Goal: Find specific page/section: Find specific page/section

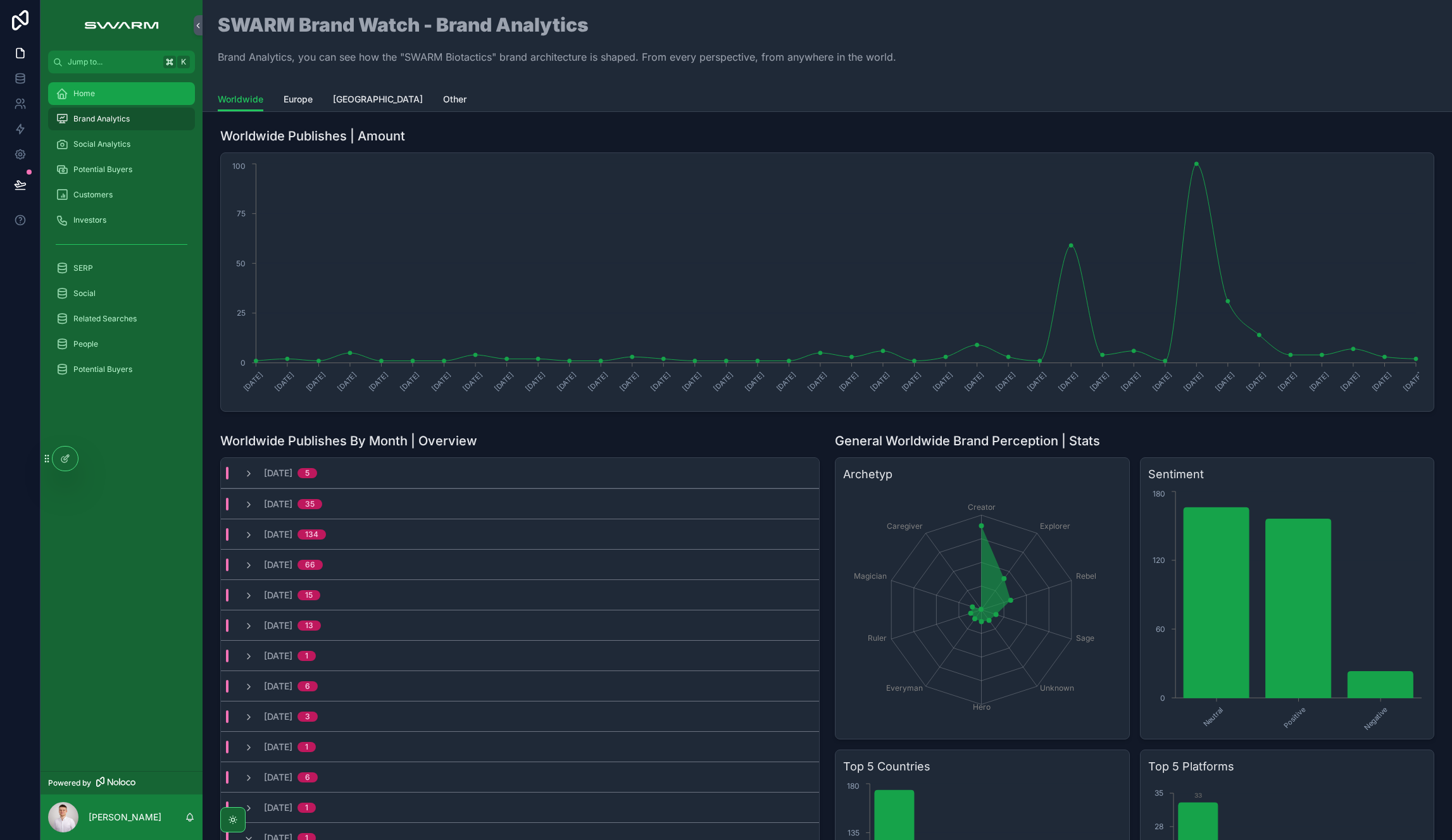
click at [124, 94] on div "Home" at bounding box center [121, 93] width 131 height 20
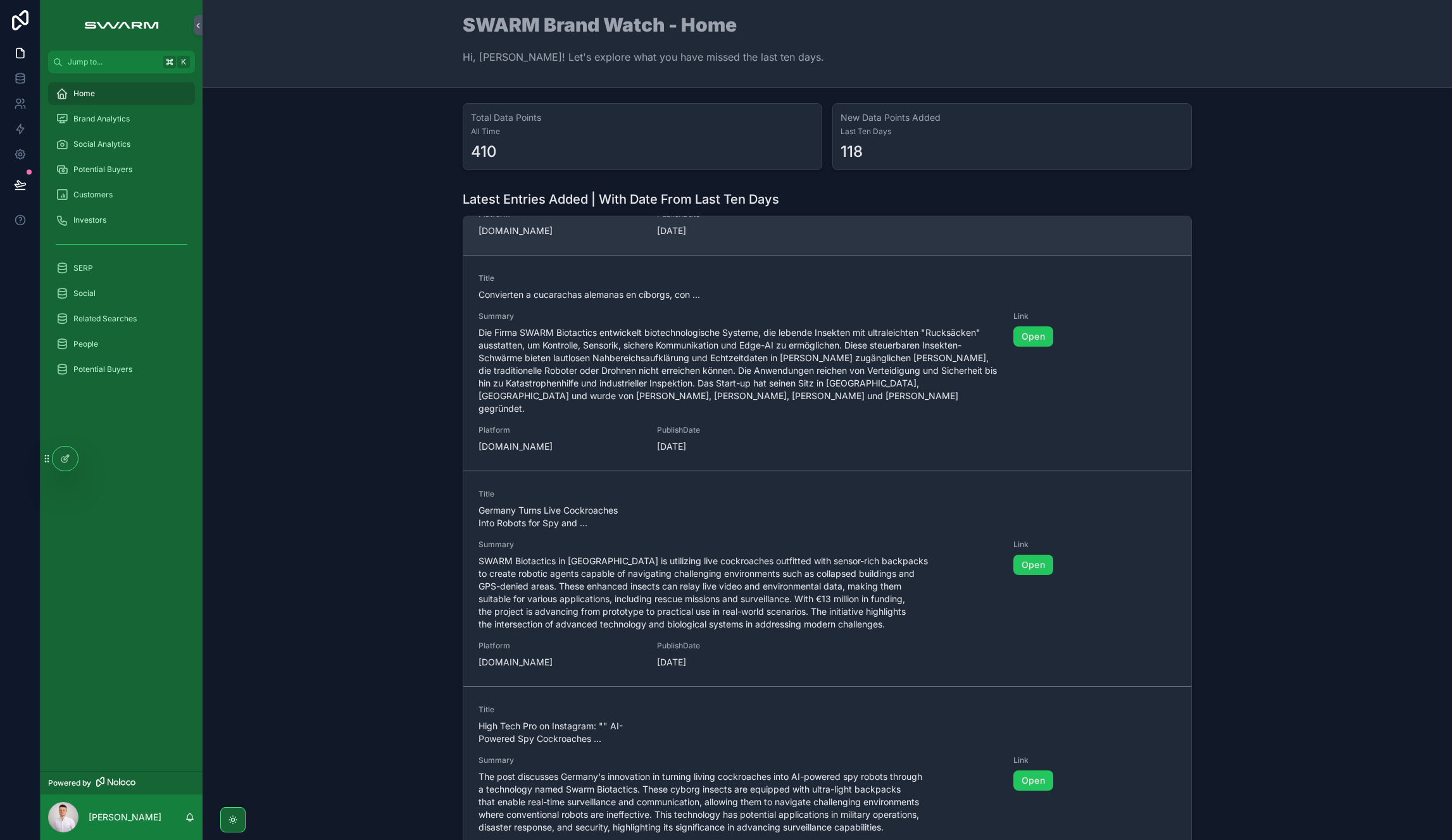
scroll to position [312, 0]
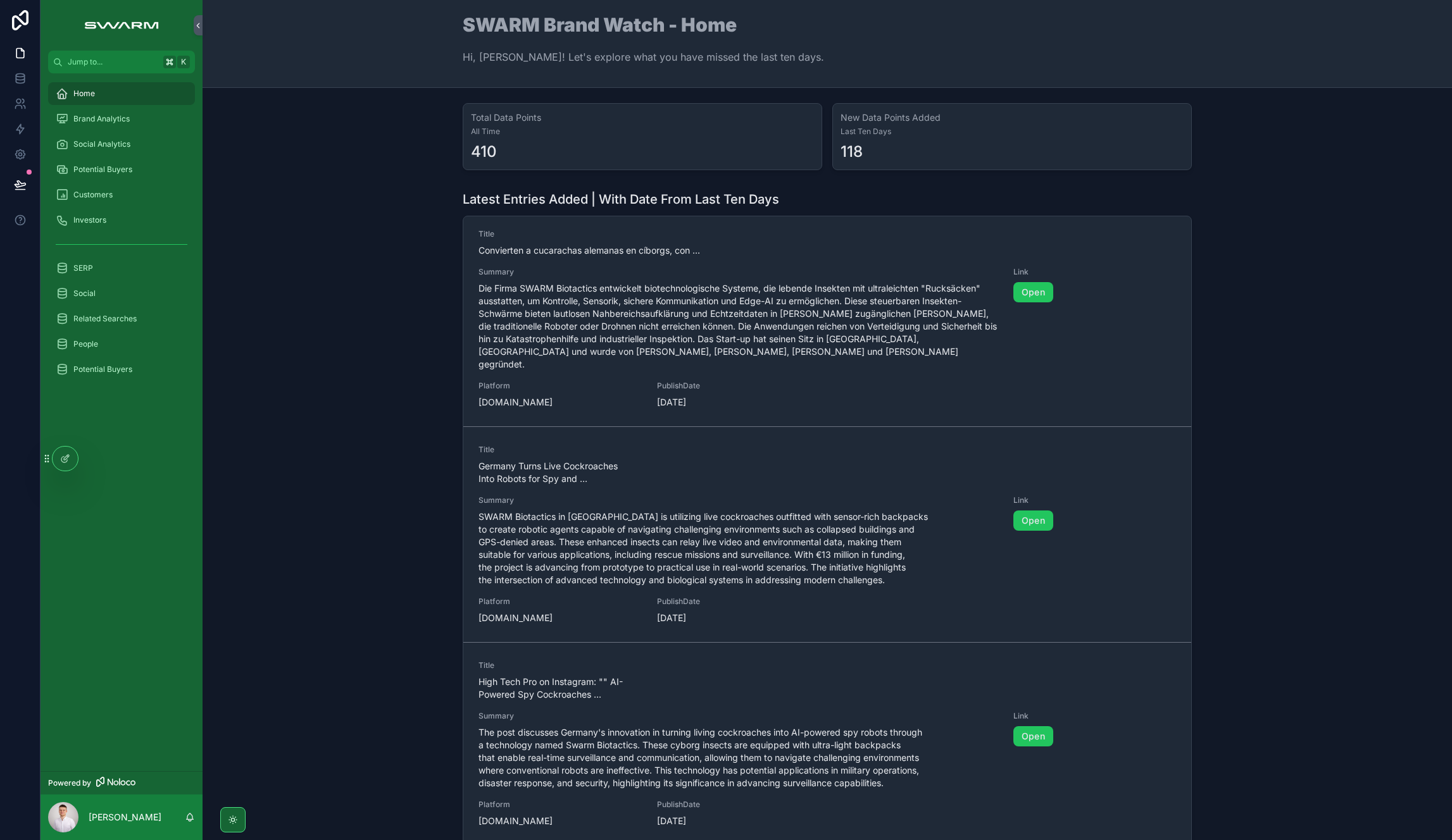
click at [904, 132] on span "Last Ten Days" at bounding box center [1012, 131] width 343 height 10
click at [99, 116] on span "Brand Analytics" at bounding box center [101, 118] width 56 height 10
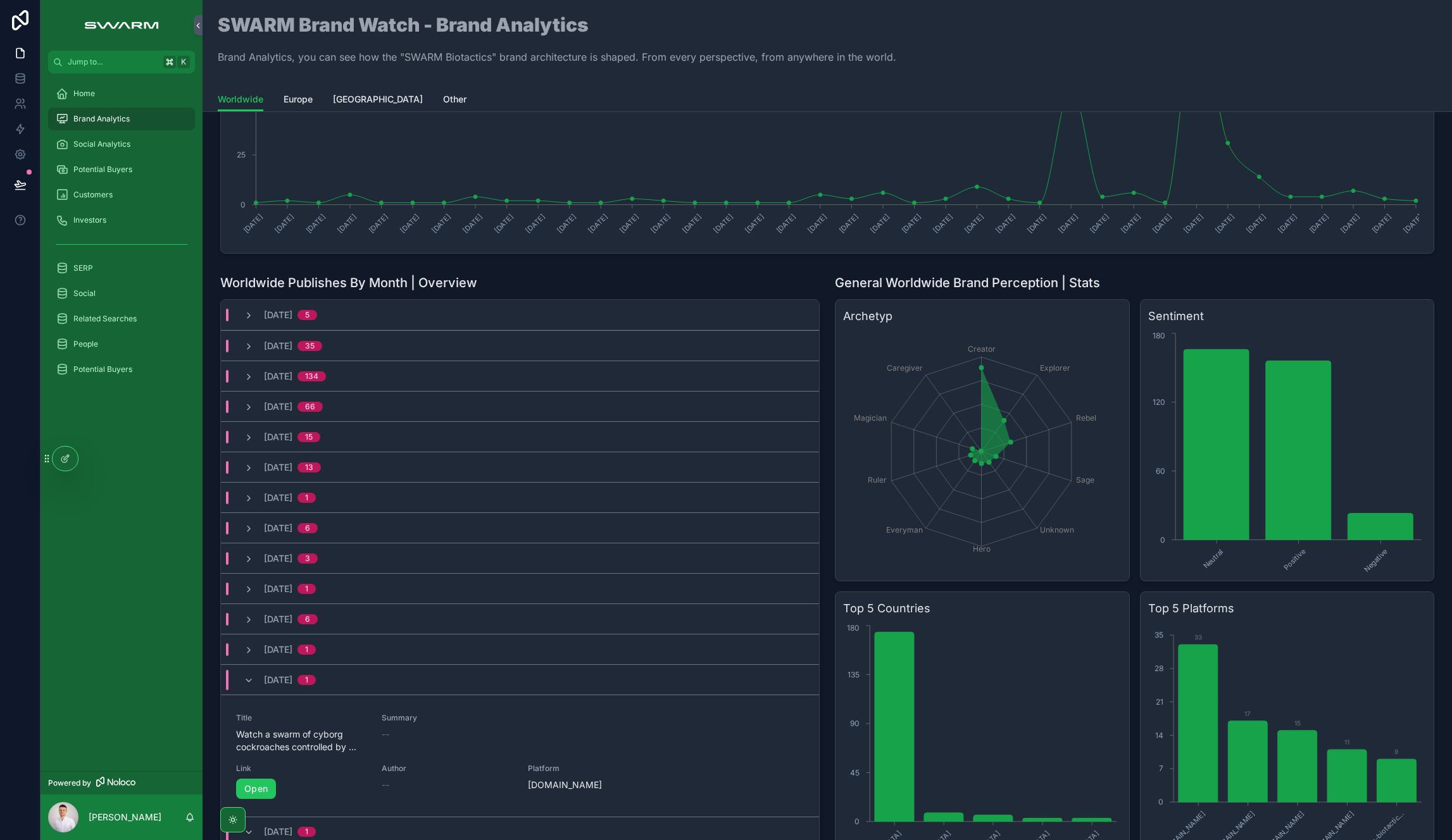
scroll to position [354, 0]
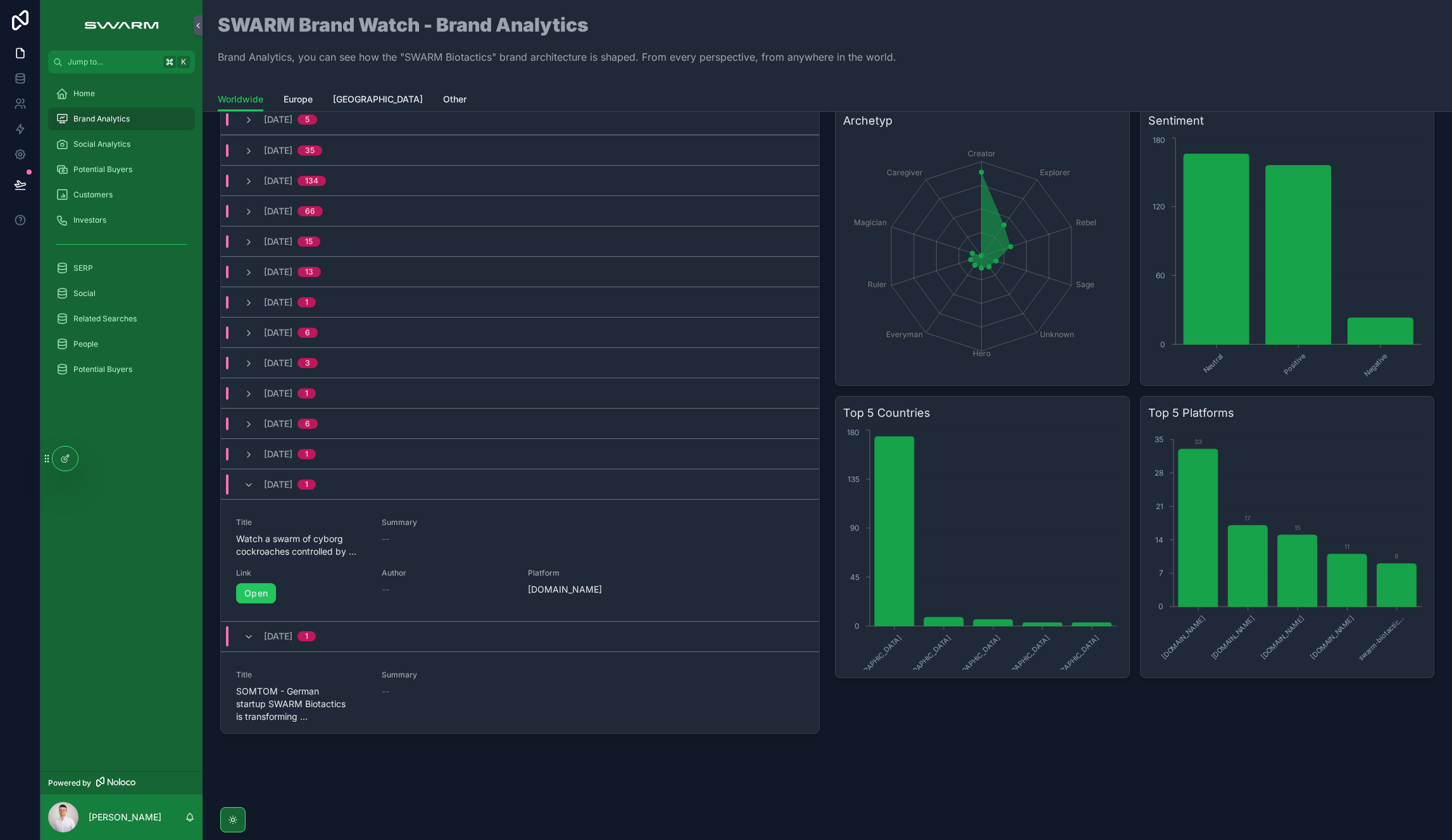
click at [257, 486] on div "[DATE] 1" at bounding box center [280, 484] width 72 height 20
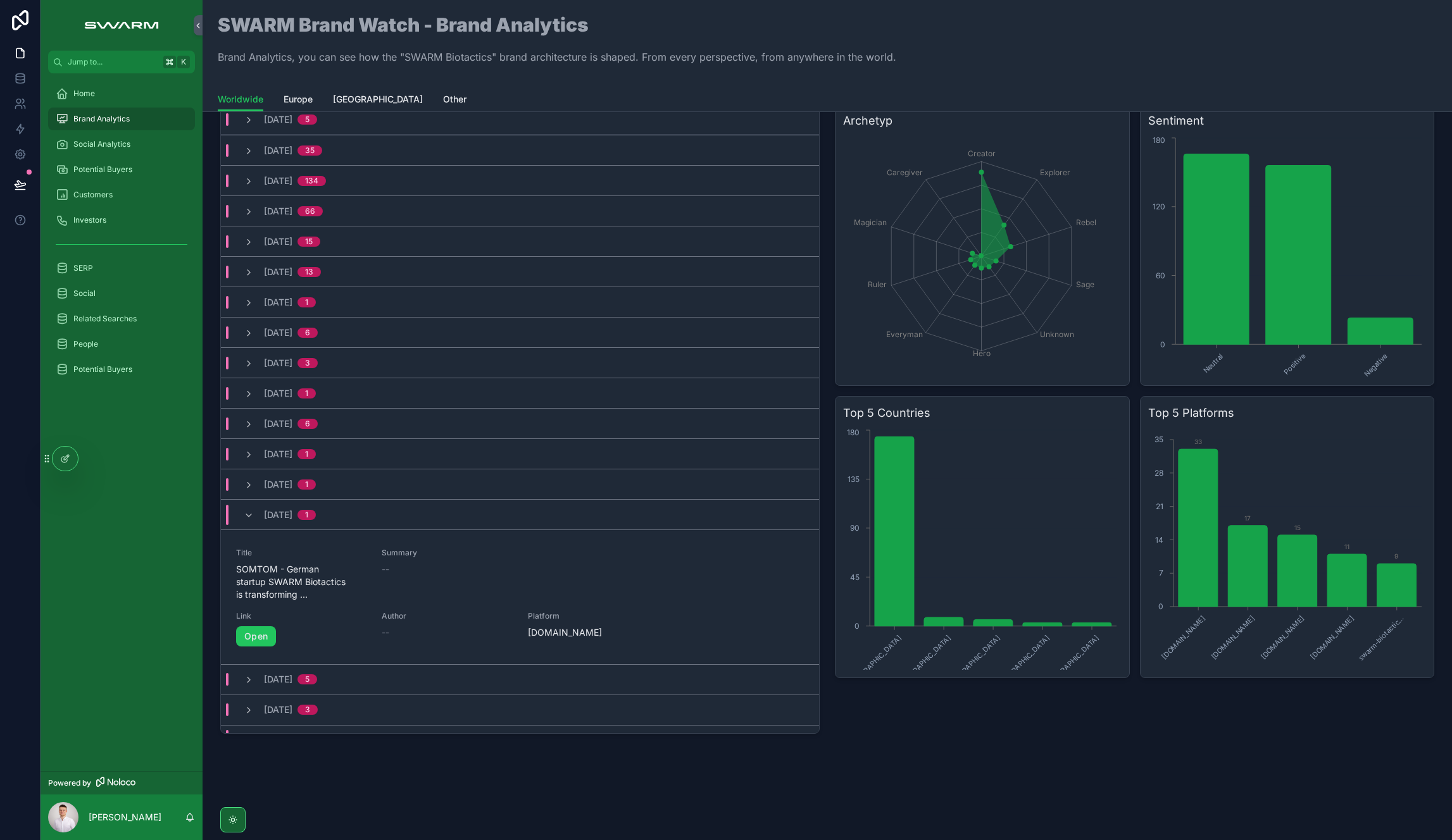
click at [242, 508] on div "[DATE] 1" at bounding box center [280, 514] width 103 height 20
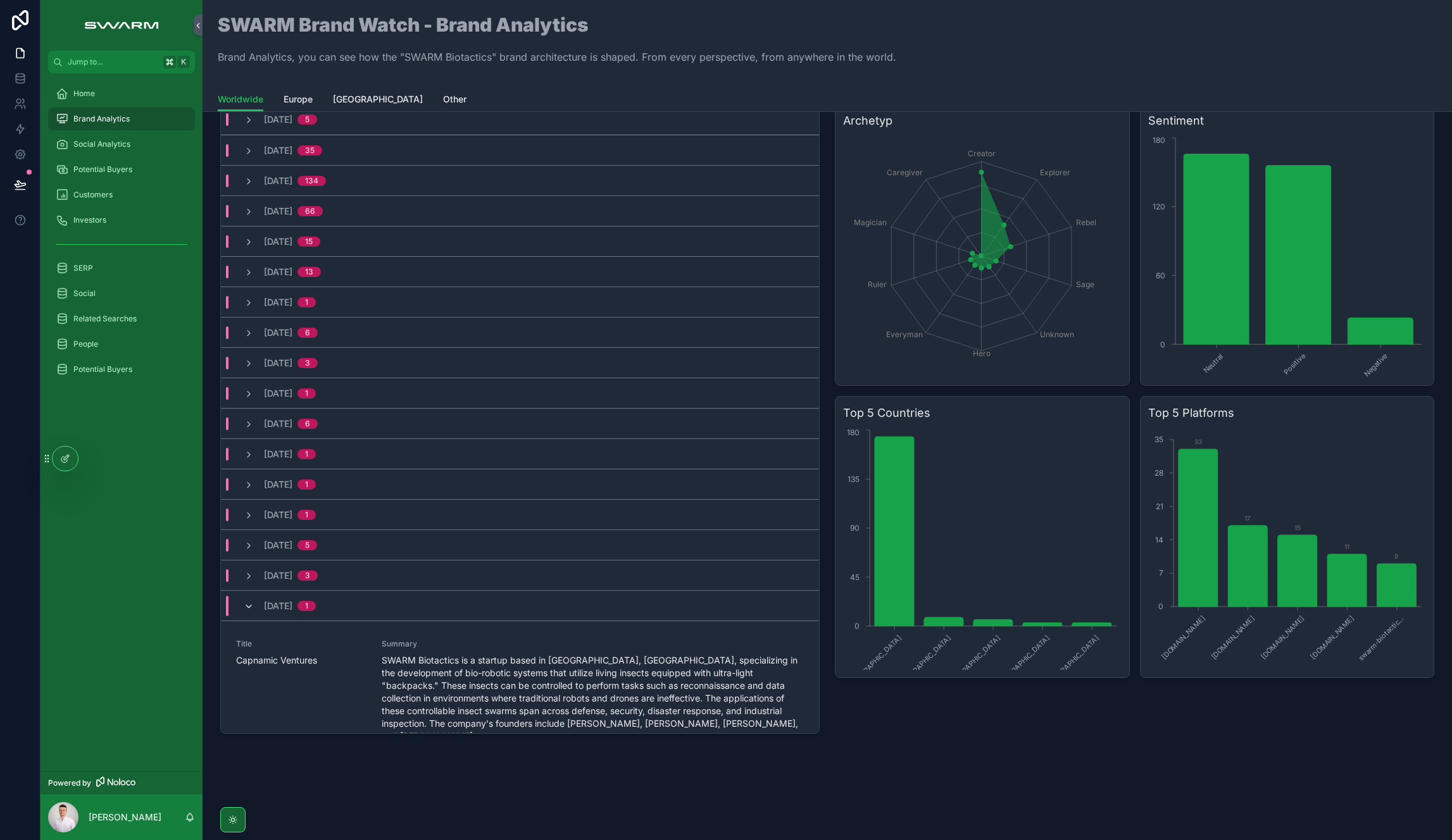
click at [251, 605] on icon "scrollable content" at bounding box center [248, 606] width 10 height 10
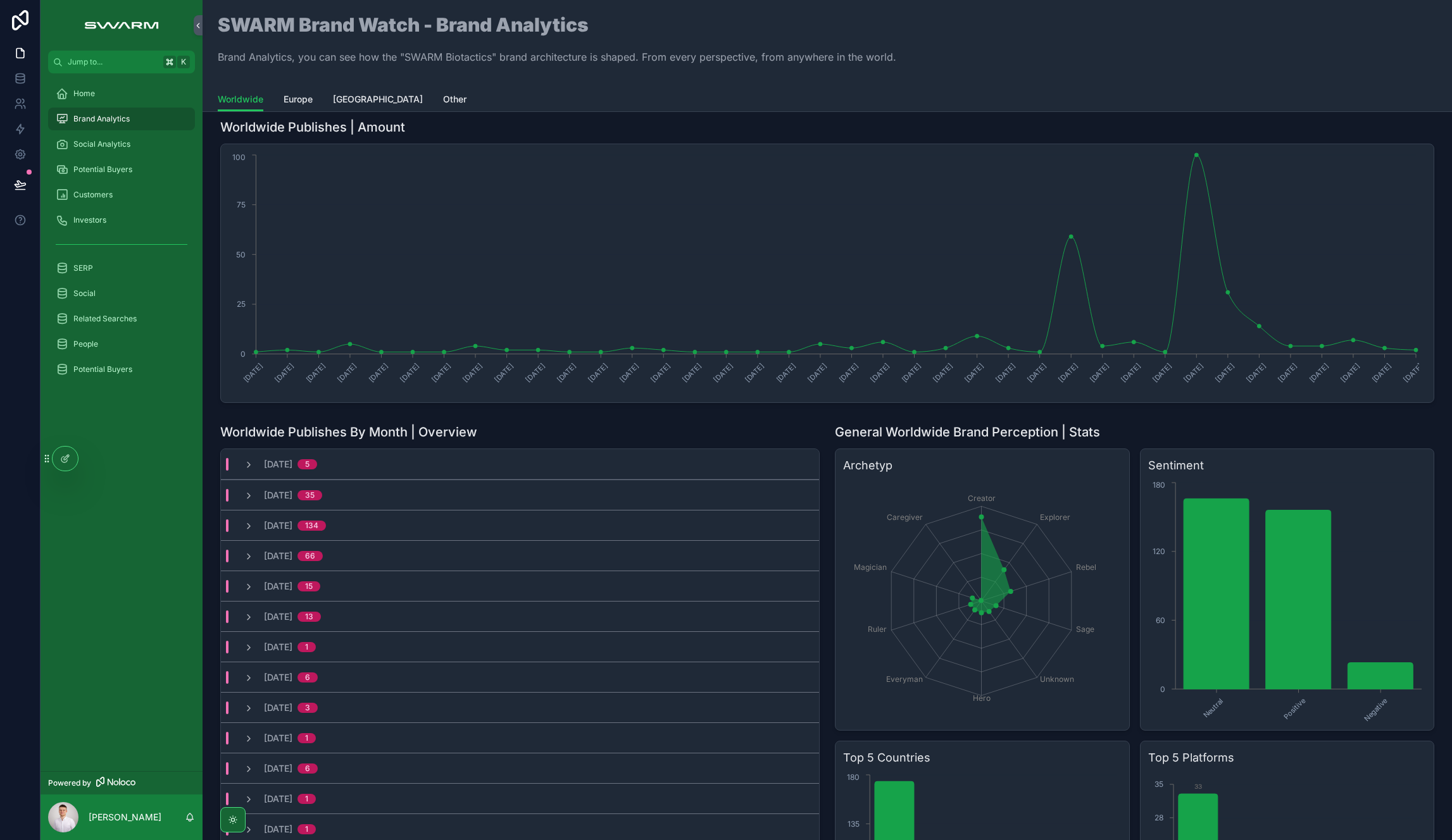
scroll to position [0, 0]
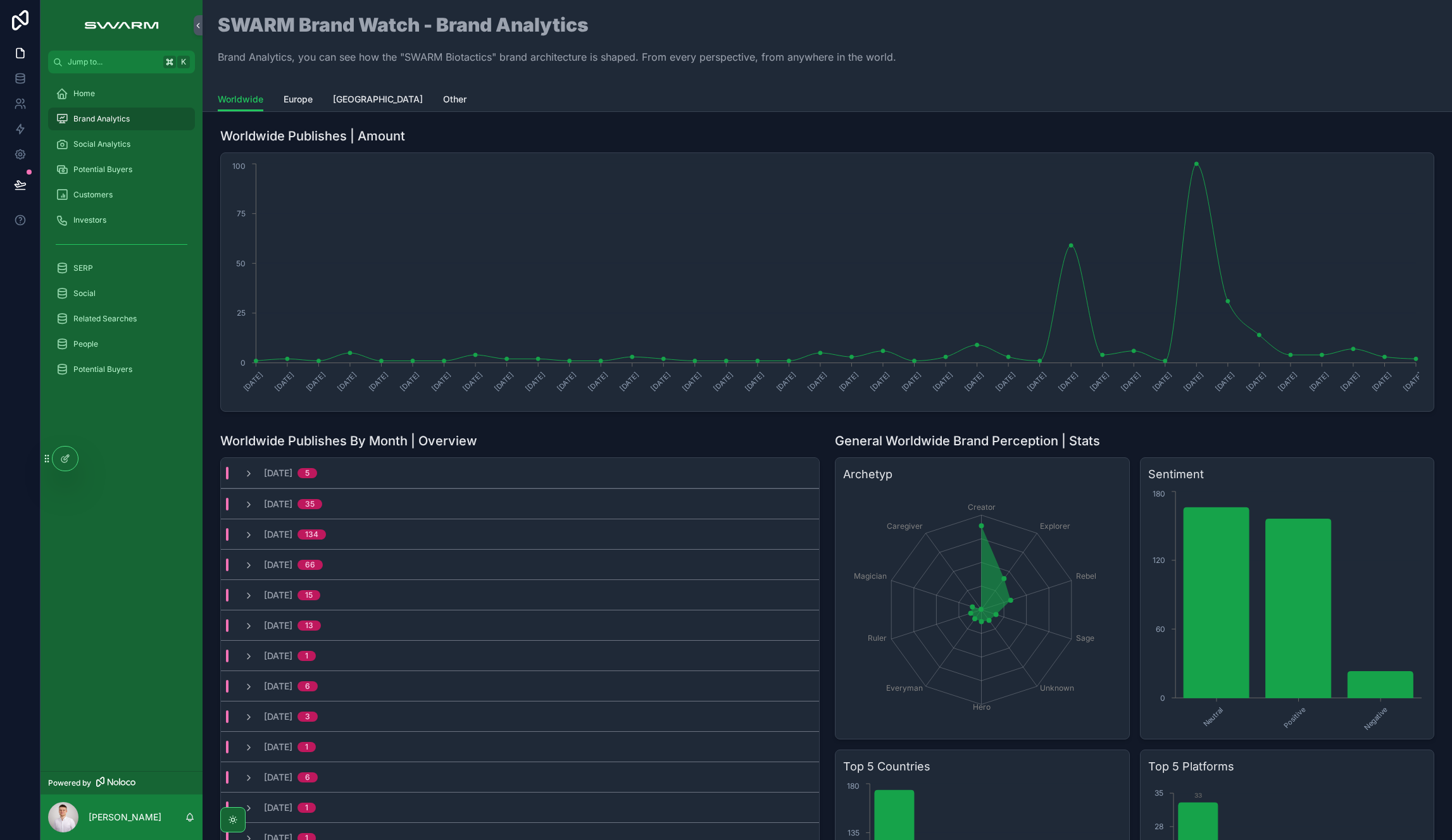
click at [624, 91] on div "Worldwide [GEOGRAPHIC_DATA] [GEOGRAPHIC_DATA] Other" at bounding box center [827, 99] width 1219 height 24
click at [119, 93] on div "Home" at bounding box center [121, 93] width 131 height 20
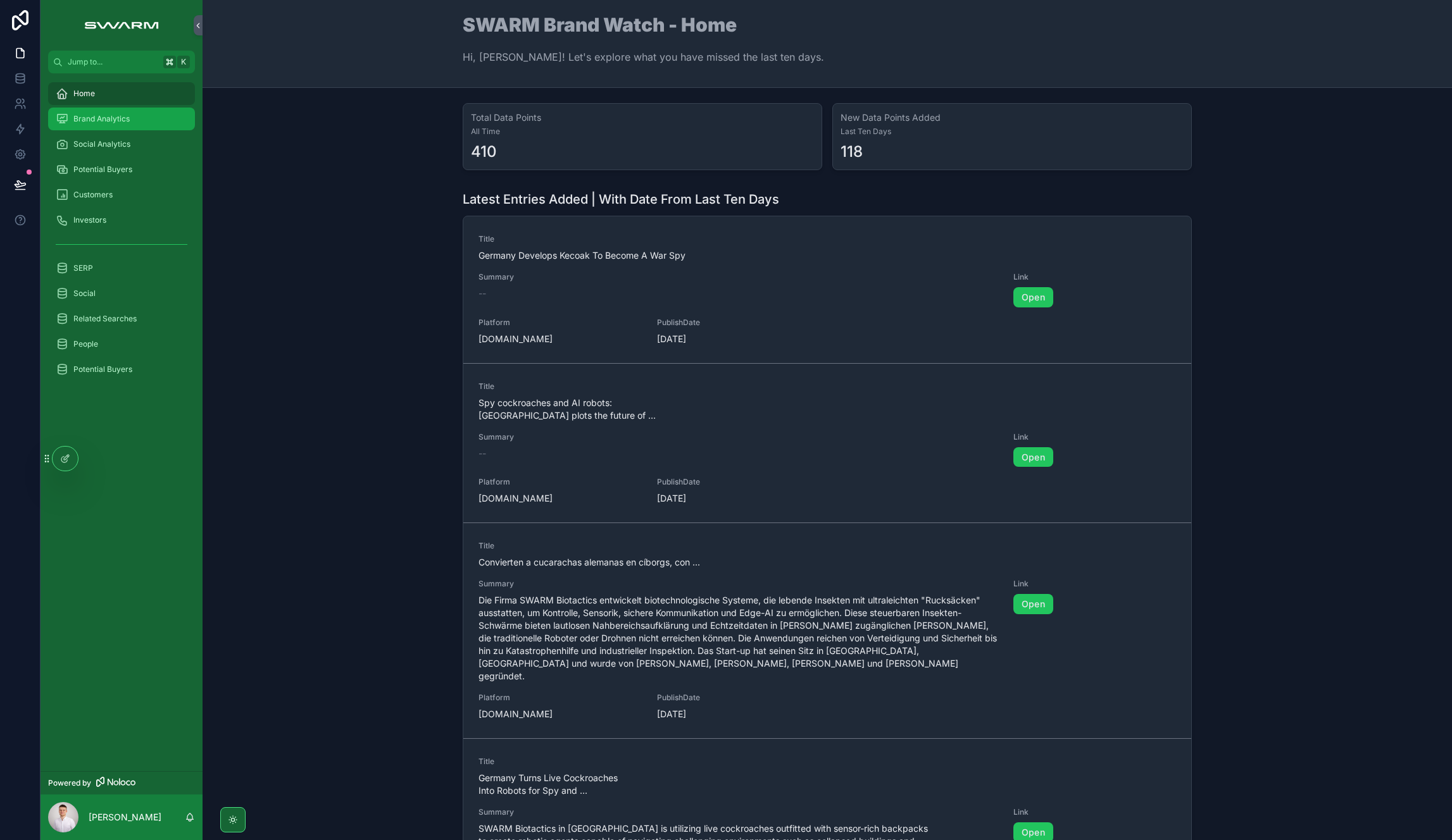
click at [128, 121] on span "Brand Analytics" at bounding box center [101, 118] width 56 height 10
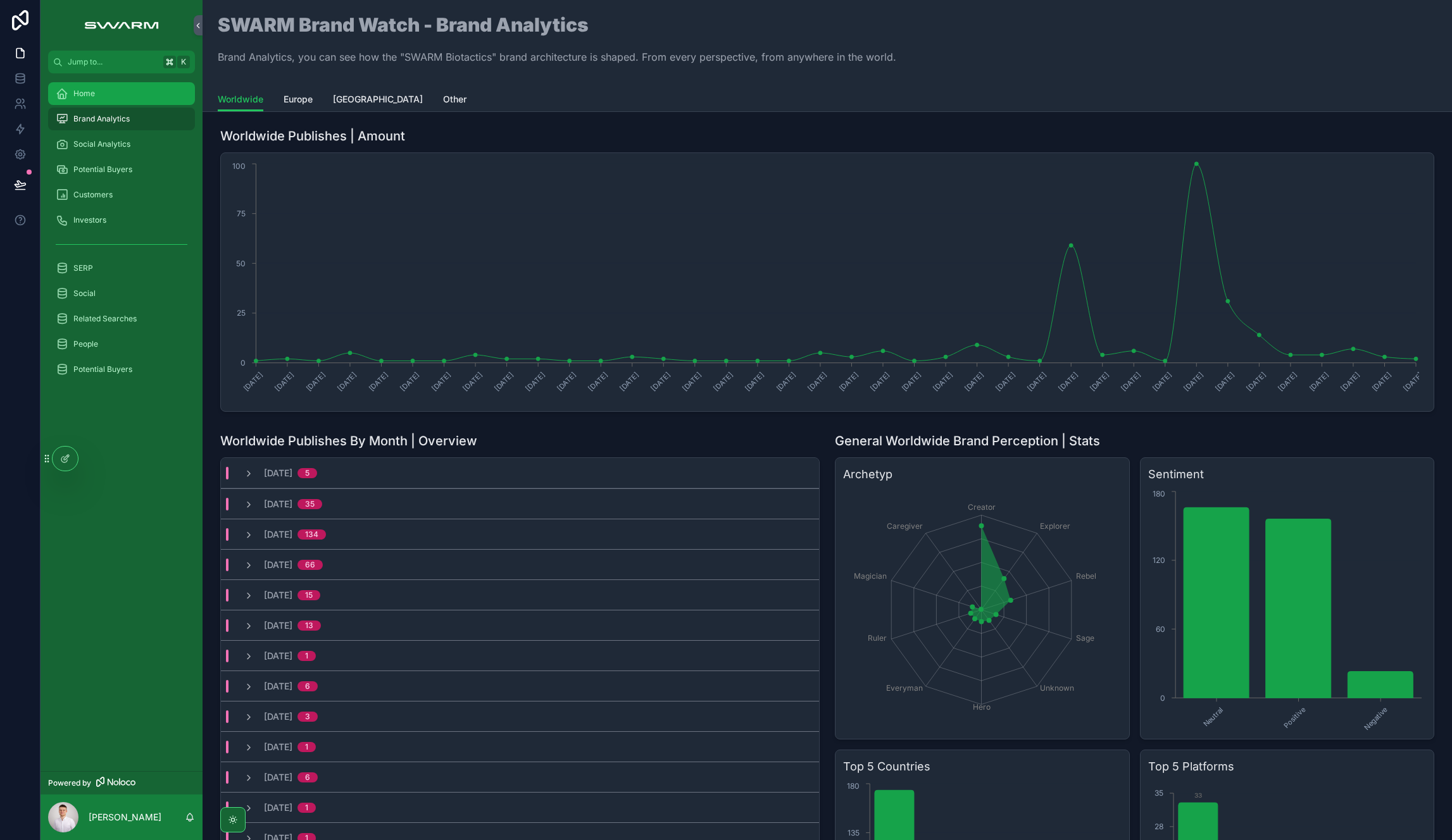
click at [136, 97] on div "Home" at bounding box center [121, 93] width 131 height 20
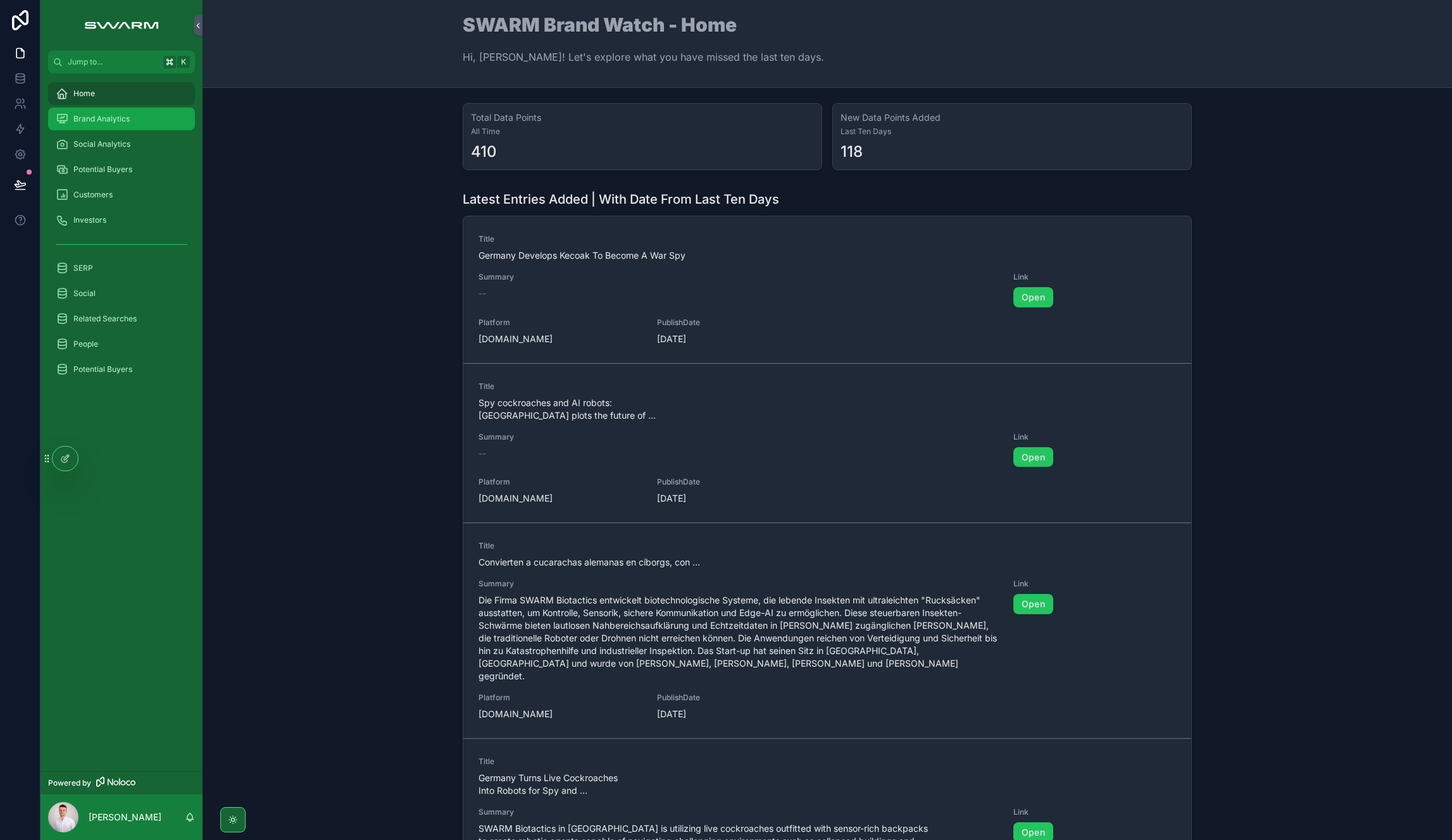
click at [106, 114] on span "Brand Analytics" at bounding box center [101, 118] width 56 height 10
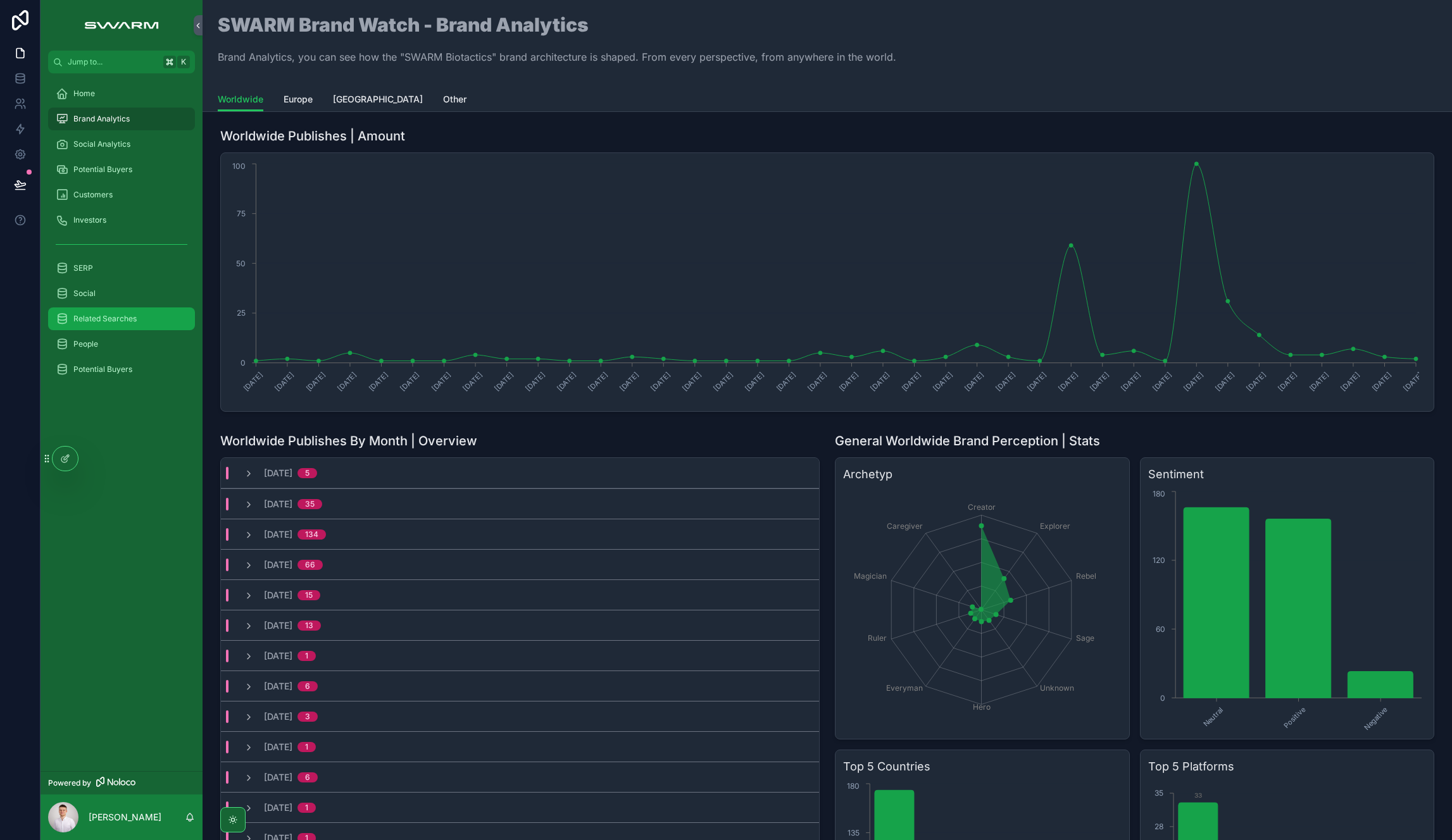
click at [119, 309] on div "Related Searches" at bounding box center [121, 319] width 131 height 20
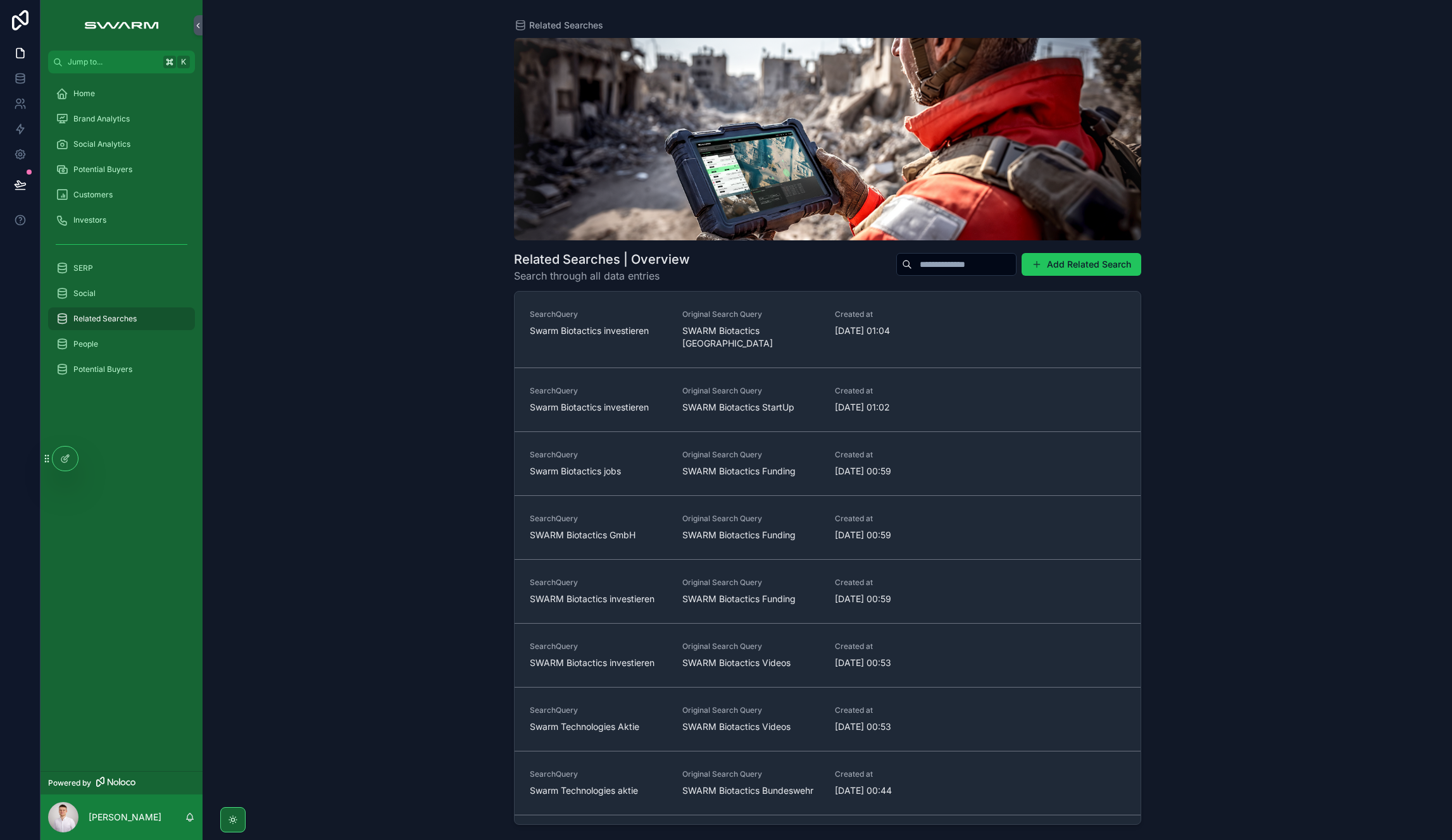
click at [404, 428] on div "Related Searches Related Searches | Overview Search through all data entries Ad…" at bounding box center [827, 420] width 1249 height 840
click at [104, 105] on div "Home" at bounding box center [122, 94] width 162 height 26
click at [107, 116] on span "Brand Analytics" at bounding box center [101, 118] width 56 height 10
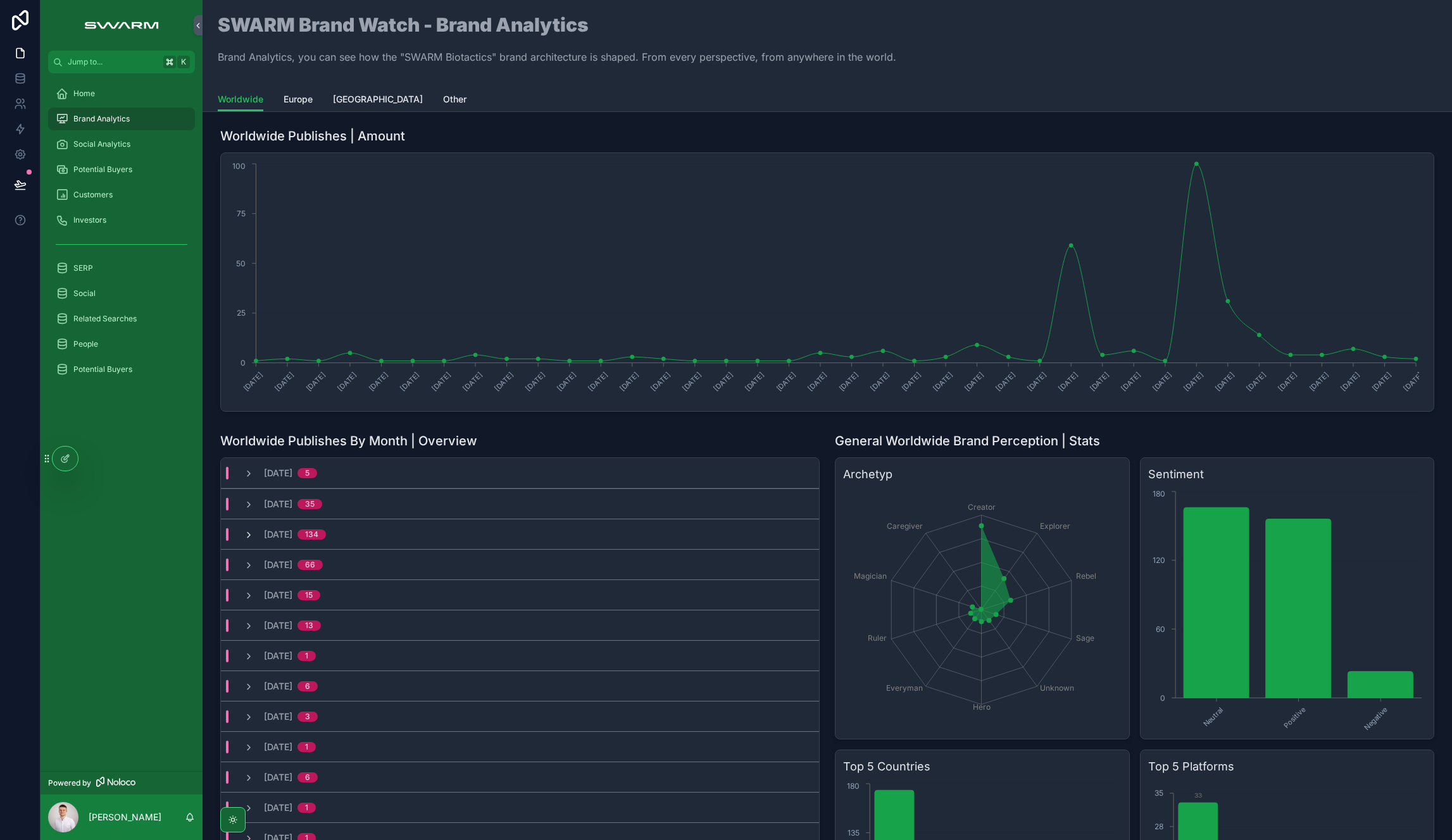
click at [251, 533] on icon "scrollable content" at bounding box center [248, 535] width 10 height 10
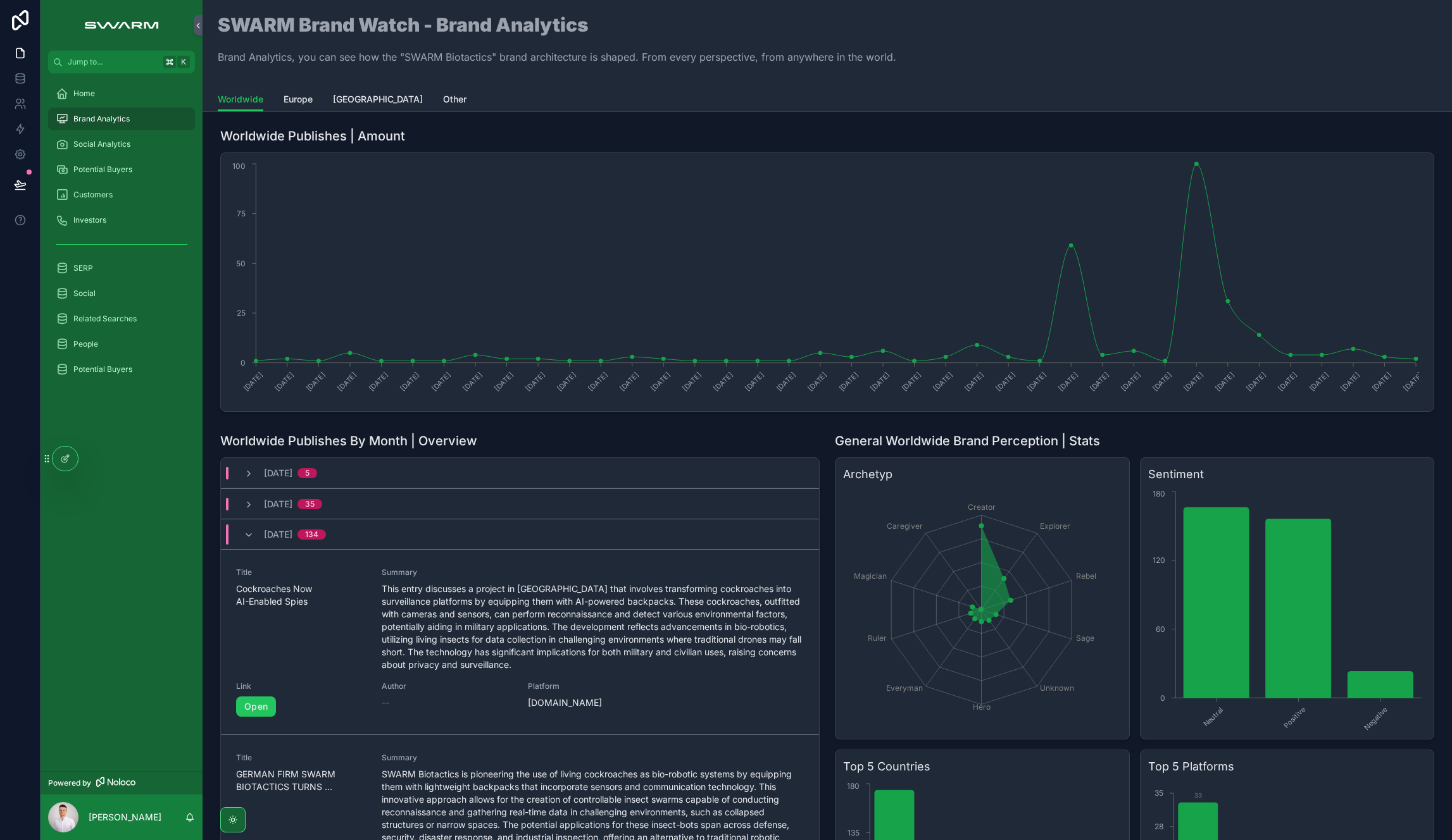
click at [251, 533] on icon "scrollable content" at bounding box center [248, 535] width 10 height 10
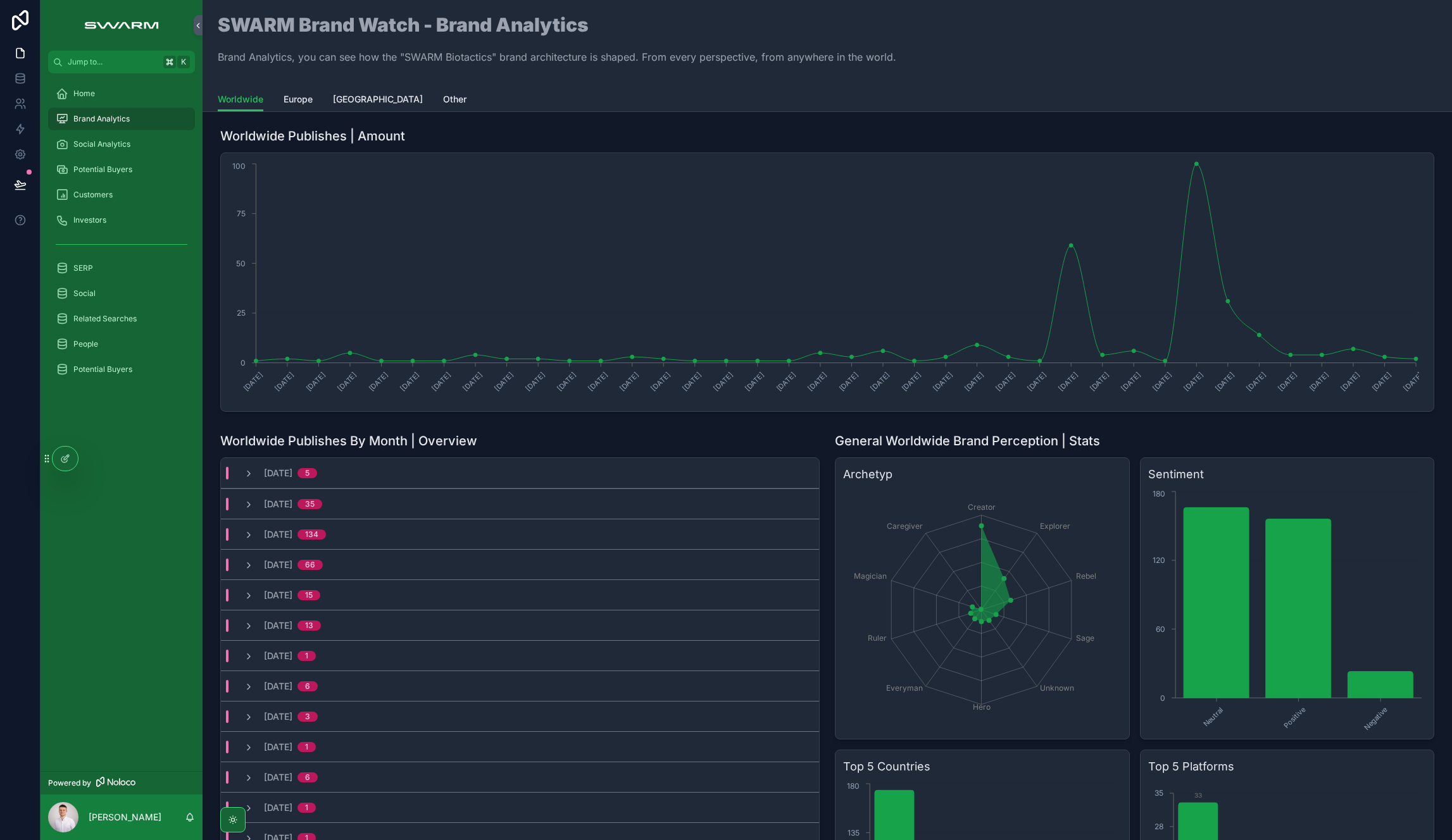
scroll to position [298, 0]
